Goal: Task Accomplishment & Management: Manage account settings

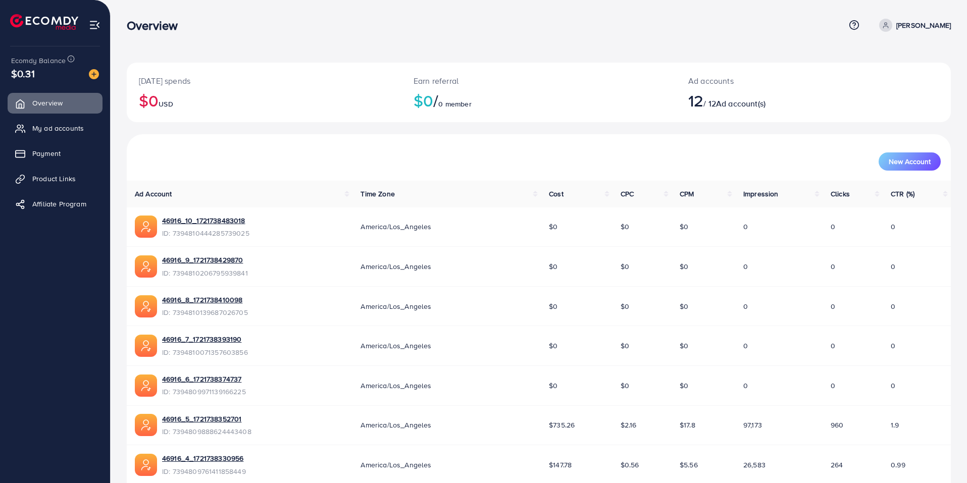
click at [91, 77] on img at bounding box center [94, 74] width 10 height 10
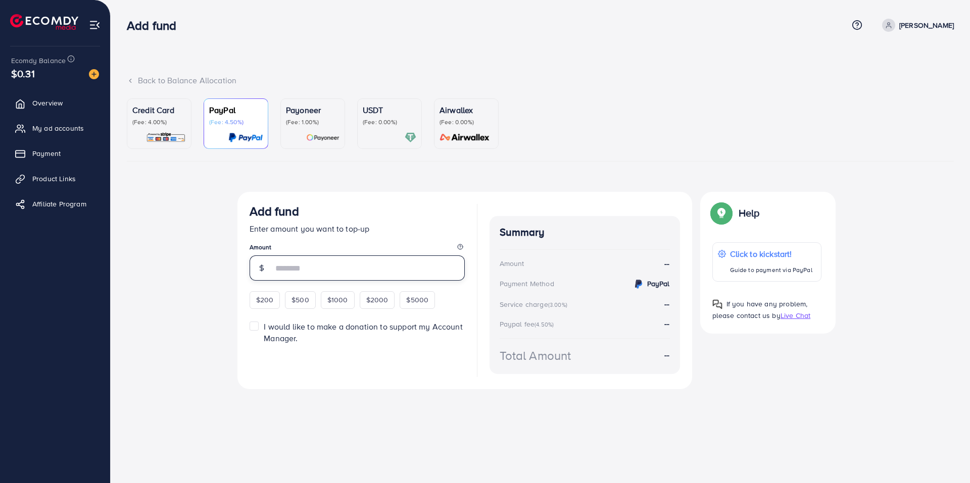
click at [325, 269] on input "number" at bounding box center [369, 268] width 192 height 25
click at [66, 124] on span "My ad accounts" at bounding box center [61, 128] width 52 height 10
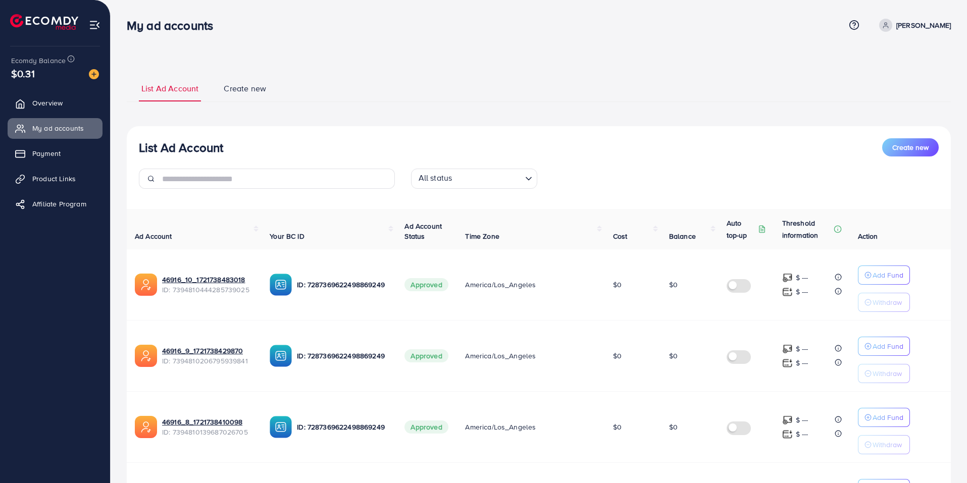
click at [896, 31] on link "[PERSON_NAME]" at bounding box center [913, 25] width 76 height 13
drag, startPoint x: 546, startPoint y: 90, endPoint x: 526, endPoint y: 89, distance: 19.2
click at [546, 90] on ul "List Ad Account Create new" at bounding box center [539, 88] width 824 height 27
click at [240, 87] on span "Create new" at bounding box center [245, 89] width 42 height 12
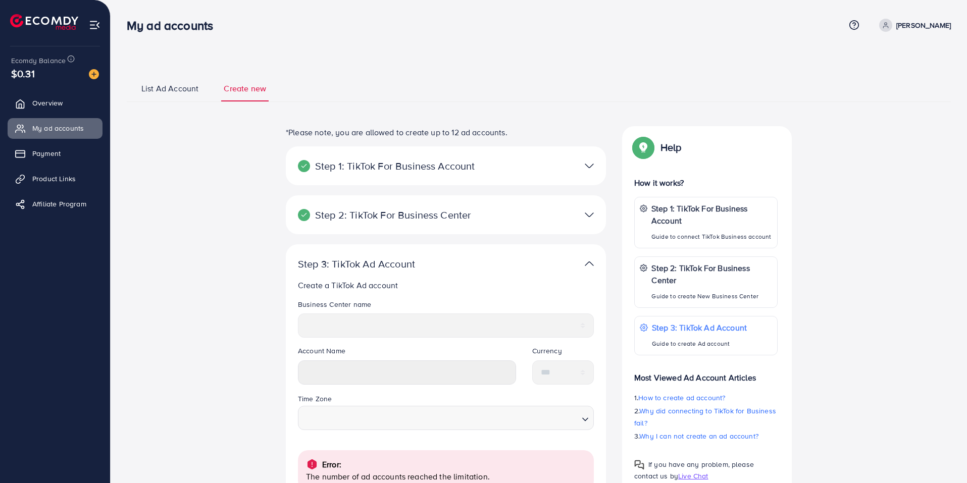
click at [460, 212] on p "Step 2: TikTok For Business Center" at bounding box center [394, 215] width 192 height 12
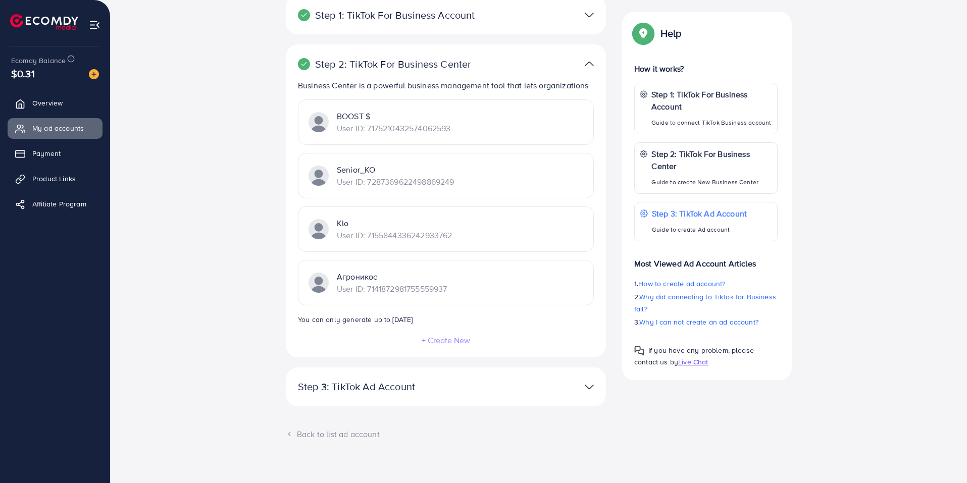
scroll to position [161, 0]
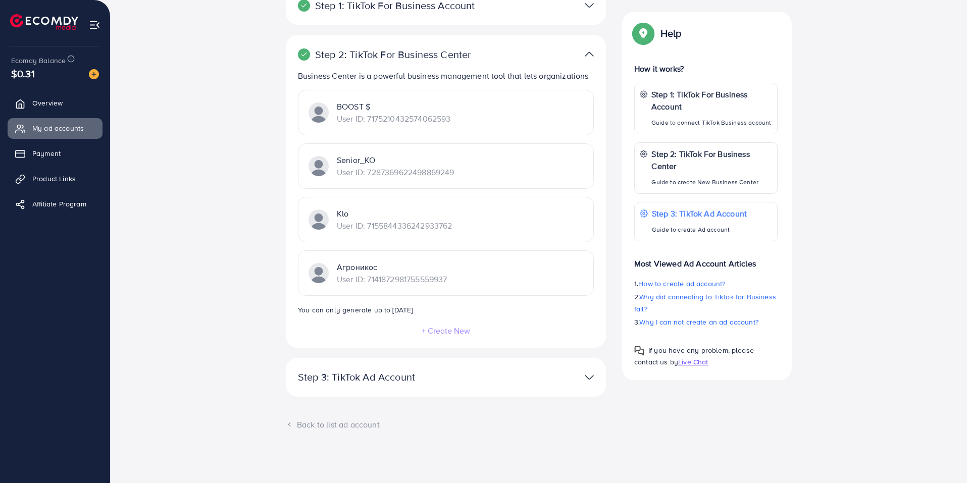
click at [419, 359] on div "Step 3: TikTok Ad Account Create a TikTok Ad account Business Center name *****…" at bounding box center [446, 377] width 320 height 39
click at [419, 373] on p "Step 3: TikTok Ad Account" at bounding box center [394, 377] width 192 height 12
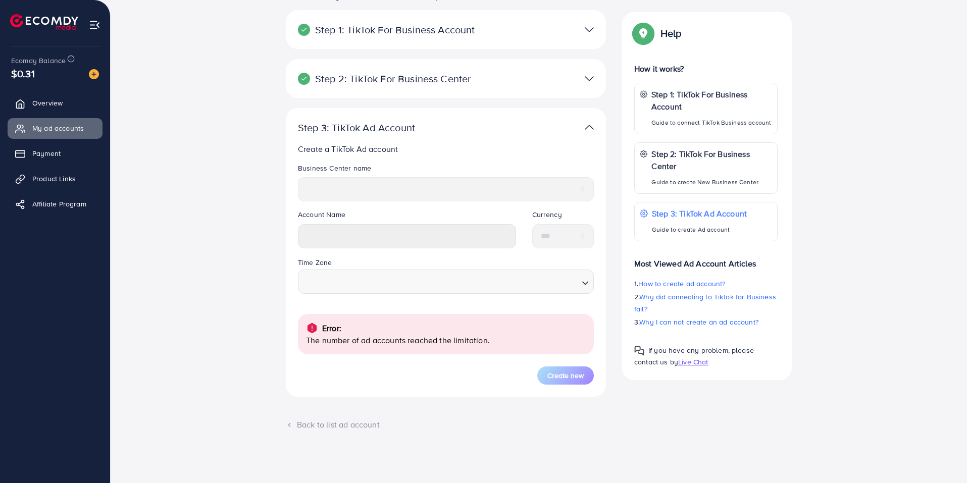
scroll to position [136, 0]
click at [437, 340] on p "The number of ad accounts reached the limitation." at bounding box center [446, 340] width 280 height 12
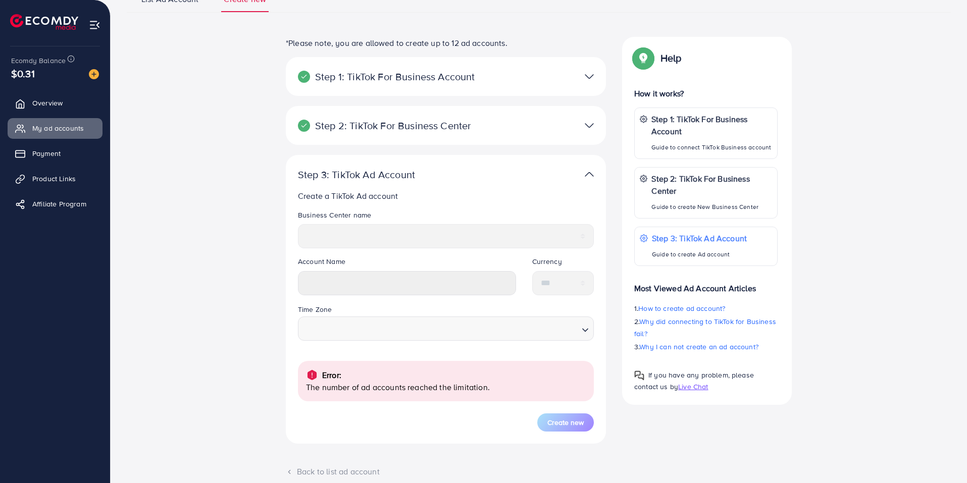
scroll to position [0, 0]
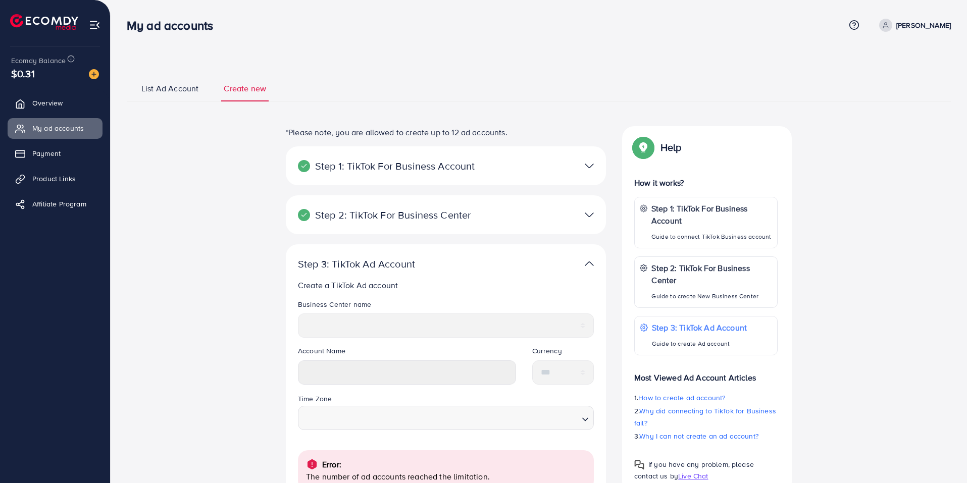
click at [181, 88] on span "List Ad Account" at bounding box center [169, 89] width 57 height 12
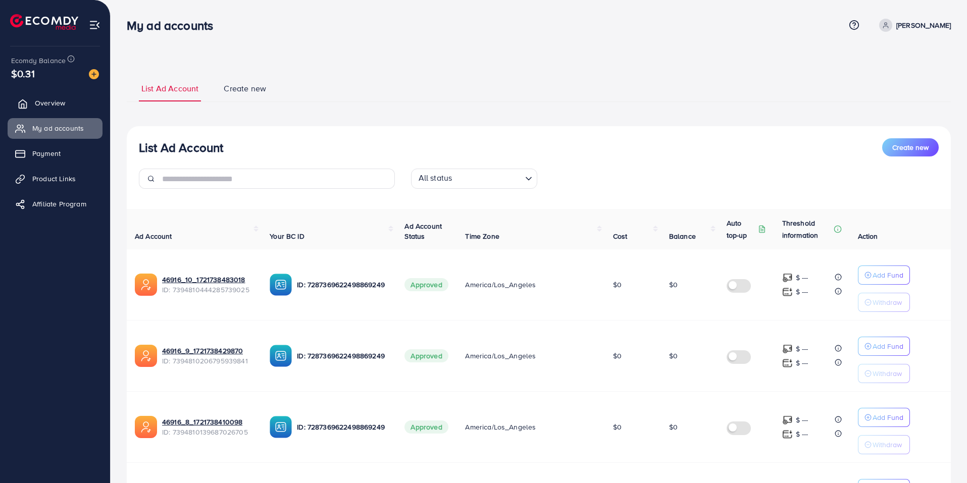
click at [67, 103] on link "Overview" at bounding box center [55, 103] width 95 height 20
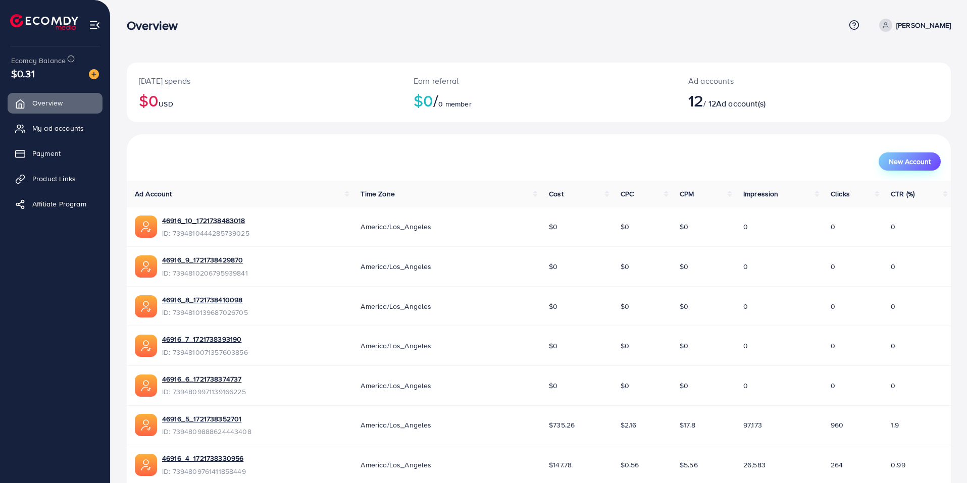
click at [915, 162] on span "New Account" at bounding box center [910, 161] width 42 height 7
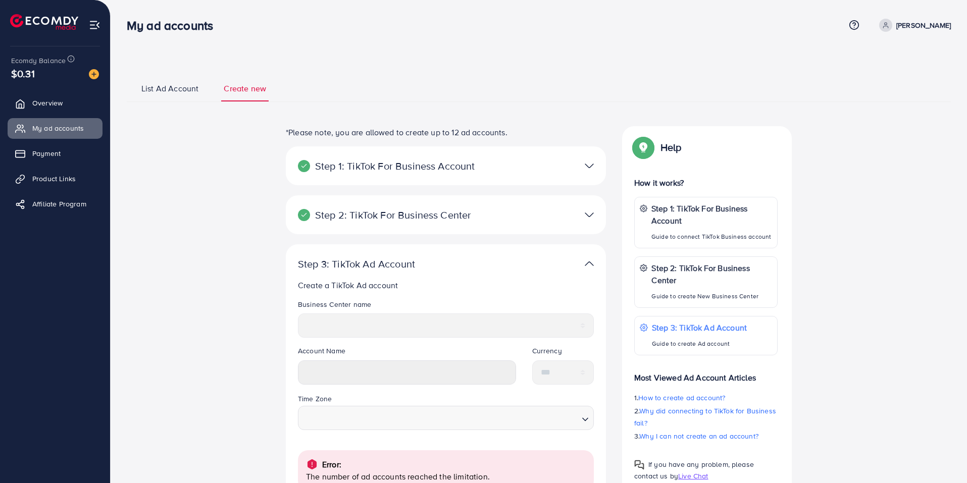
select select
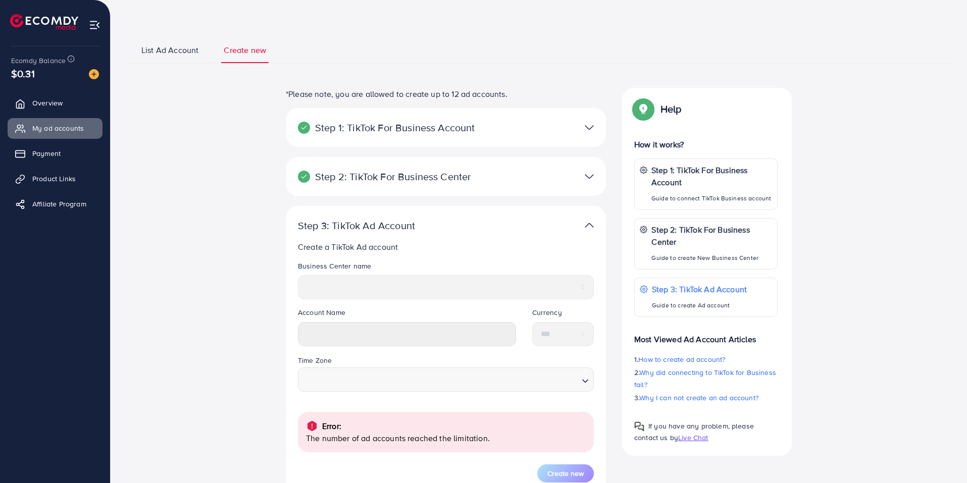
scroll to position [136, 0]
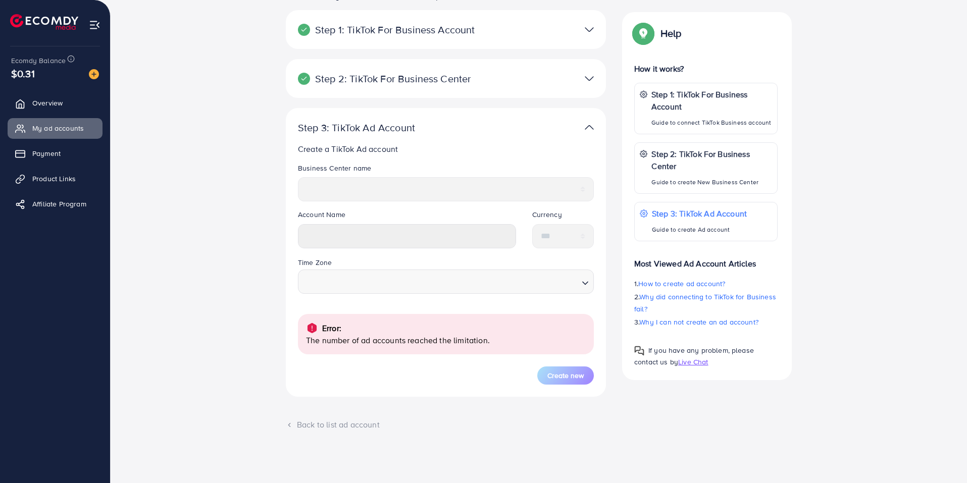
click at [589, 279] on icon "Search for option" at bounding box center [585, 283] width 10 height 10
click at [386, 347] on p "The number of ad accounts reached the limitation." at bounding box center [446, 340] width 280 height 12
click at [387, 340] on p "The number of ad accounts reached the limitation." at bounding box center [446, 340] width 280 height 12
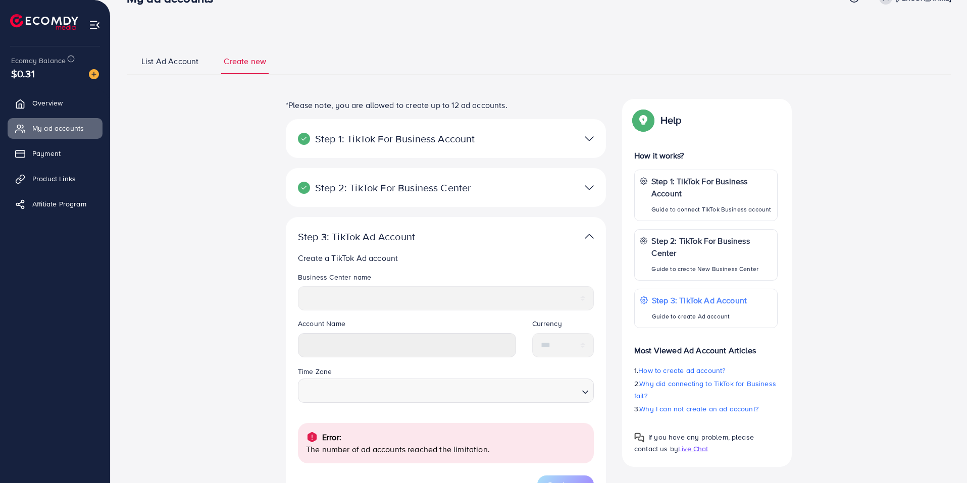
scroll to position [0, 0]
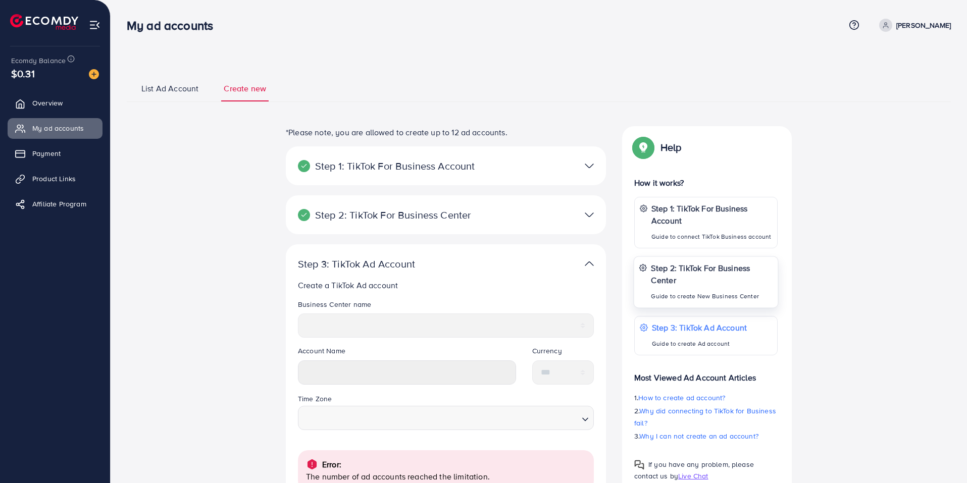
click at [694, 275] on p "Step 2: TikTok For Business Center" at bounding box center [712, 274] width 122 height 24
click at [155, 93] on span "List Ad Account" at bounding box center [169, 89] width 57 height 12
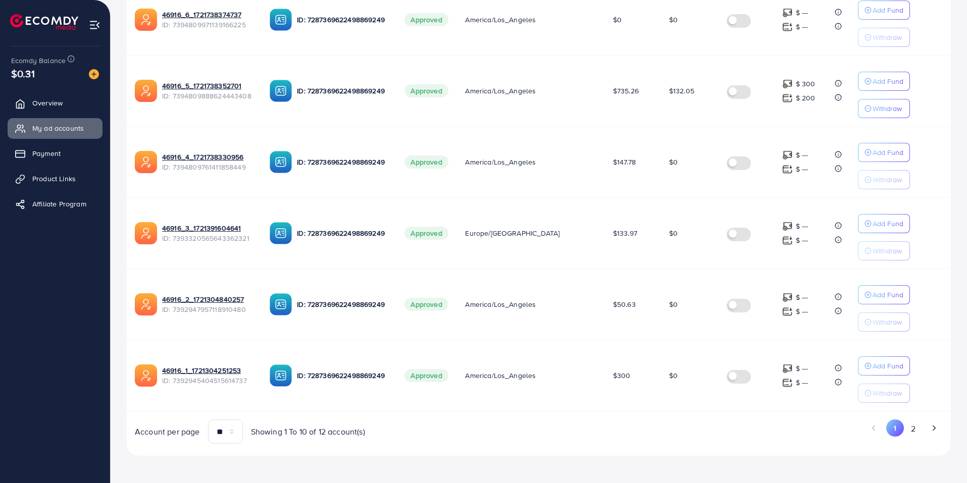
scroll to position [551, 0]
click at [914, 424] on button "2" at bounding box center [913, 428] width 18 height 19
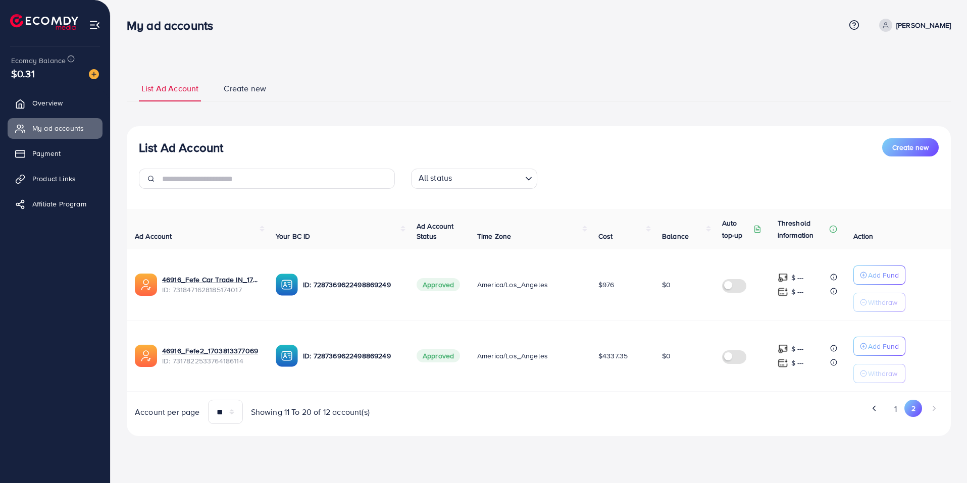
scroll to position [0, 0]
click at [894, 410] on button "1" at bounding box center [899, 409] width 18 height 19
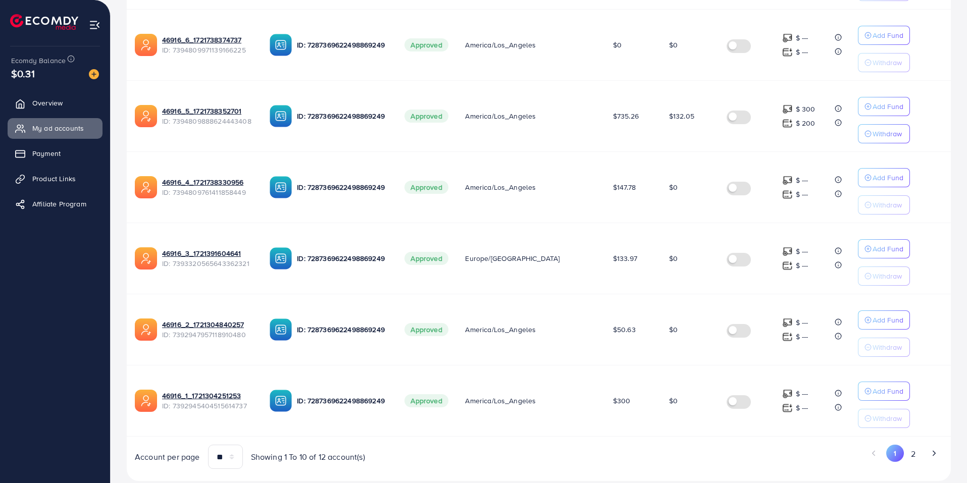
scroll to position [551, 0]
